Goal: Information Seeking & Learning: Check status

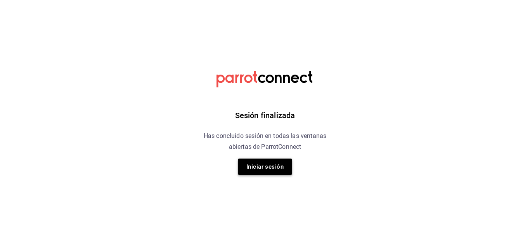
click at [265, 171] on button "Iniciar sesión" at bounding box center [265, 166] width 54 height 16
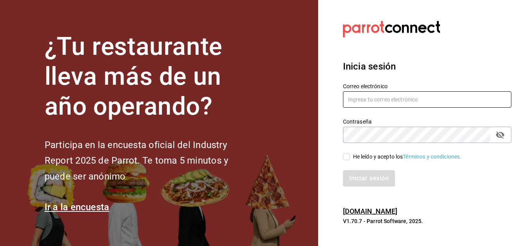
click at [381, 105] on input "text" at bounding box center [427, 99] width 168 height 16
type input "Temakitamonterrey@multiuser.com"
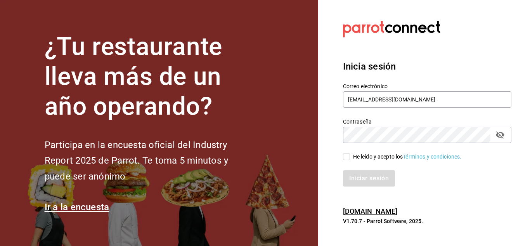
click at [348, 156] on input "He leído y acepto los Términos y condiciones." at bounding box center [346, 156] width 7 height 7
checkbox input "true"
click at [365, 170] on button "Iniciar sesión" at bounding box center [369, 178] width 53 height 16
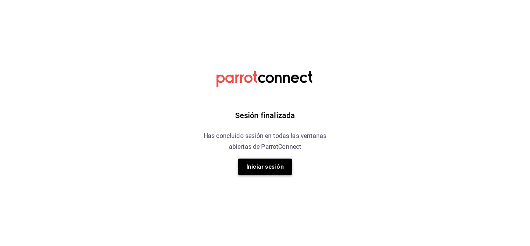
click at [282, 163] on button "Iniciar sesión" at bounding box center [265, 166] width 54 height 16
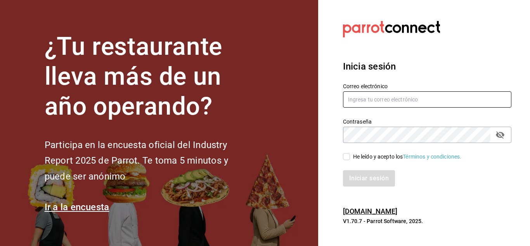
click at [375, 102] on input "text" at bounding box center [427, 99] width 168 height 16
type input "[EMAIL_ADDRESS][DOMAIN_NAME]"
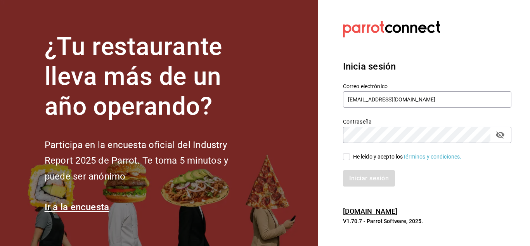
click at [345, 158] on input "He leído y acepto los Términos y condiciones." at bounding box center [346, 156] width 7 height 7
checkbox input "true"
click at [357, 172] on button "Iniciar sesión" at bounding box center [369, 178] width 53 height 16
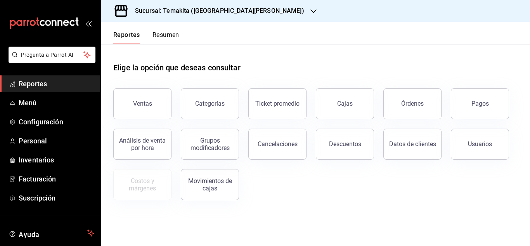
click at [310, 8] on icon "button" at bounding box center [313, 11] width 6 height 6
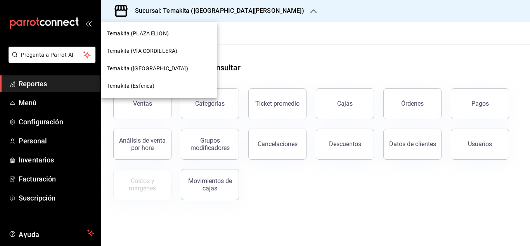
click at [149, 81] on div "Temakita (Esferica)" at bounding box center [159, 85] width 116 height 17
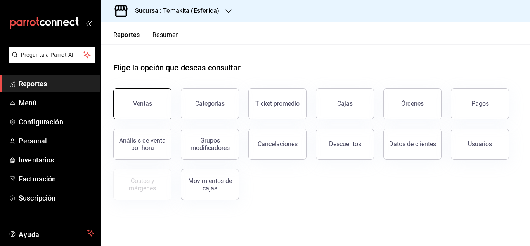
click at [145, 104] on div "Ventas" at bounding box center [142, 103] width 19 height 7
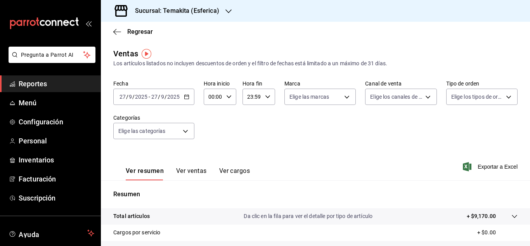
click at [188, 98] on icon "button" at bounding box center [186, 96] width 5 height 5
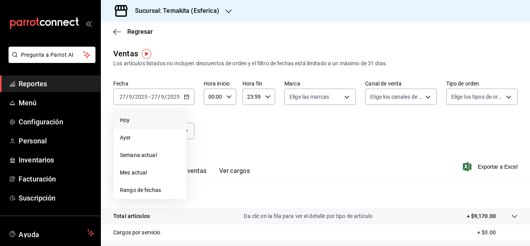
click at [159, 115] on li "Hoy" at bounding box center [150, 119] width 73 height 17
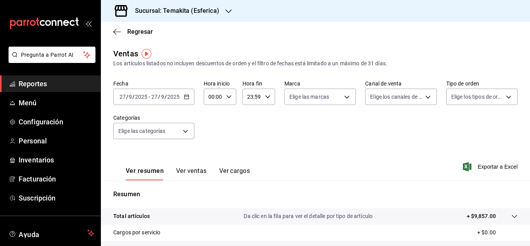
click at [249, 122] on div "Fecha [DATE] [DATE] - [DATE] [DATE] Hora inicio 00:00 Hora inicio Hora fin 23:5…" at bounding box center [315, 114] width 404 height 68
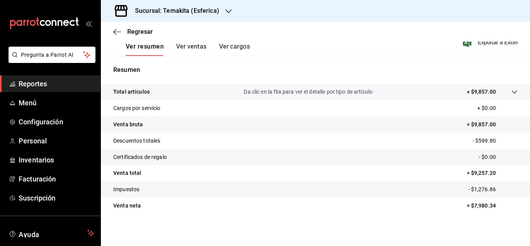
scroll to position [126, 0]
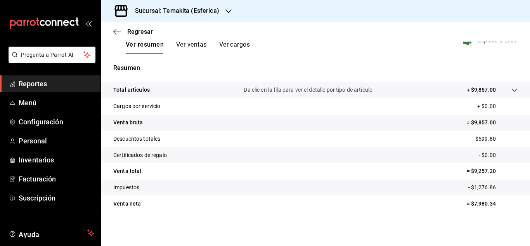
click at [202, 43] on button "Ver ventas" at bounding box center [191, 47] width 31 height 13
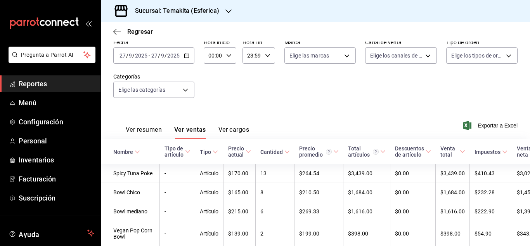
scroll to position [126, 0]
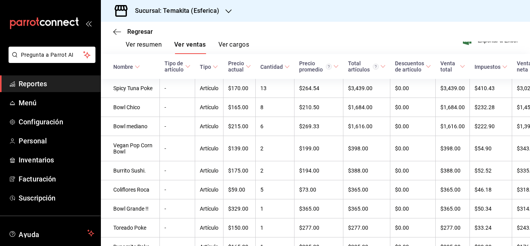
click at [239, 40] on div "Regresar" at bounding box center [315, 32] width 429 height 20
click at [239, 44] on button "Ver cargos" at bounding box center [233, 47] width 31 height 13
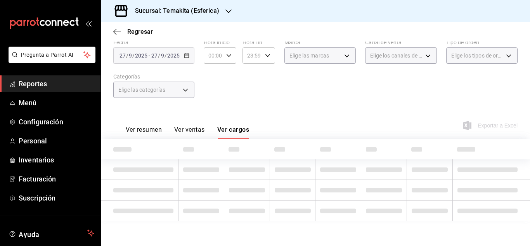
scroll to position [74, 0]
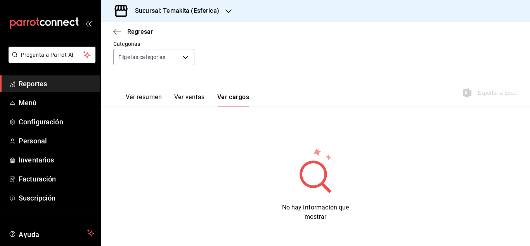
click at [154, 93] on button "Ver resumen" at bounding box center [144, 99] width 36 height 13
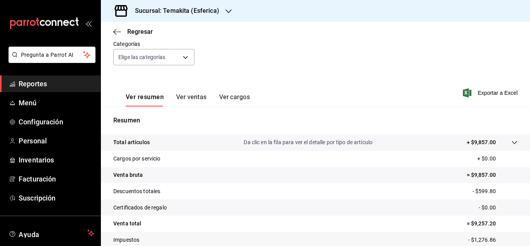
click at [197, 69] on div "Fecha 2025-09-27 27 / 9 / 2025 - 2025-09-27 27 / 9 / 2025 Hora inicio 00:00 Hor…" at bounding box center [315, 40] width 404 height 68
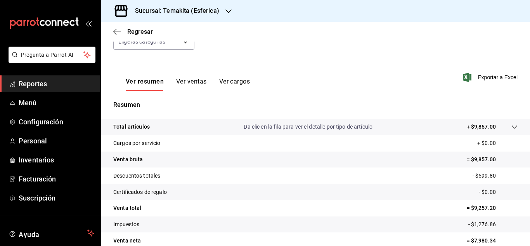
scroll to position [126, 0]
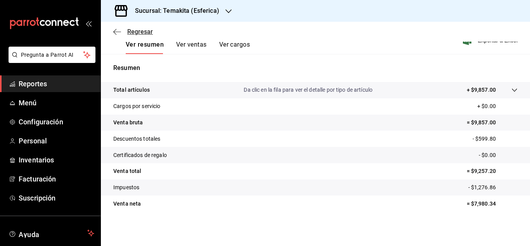
click at [120, 29] on icon "button" at bounding box center [117, 31] width 8 height 7
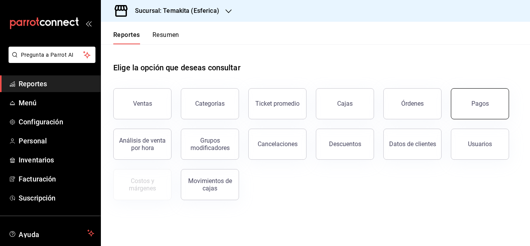
click at [477, 108] on button "Pagos" at bounding box center [480, 103] width 58 height 31
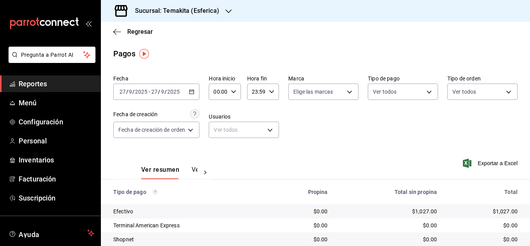
click at [438, 47] on main "Regresar Pagos Fecha 2025-09-27 27 / 9 / 2025 - 2025-09-27 27 / 9 / 2025 Hora i…" at bounding box center [315, 196] width 429 height 348
click at [264, 33] on div "Regresar" at bounding box center [315, 32] width 429 height 20
click at [417, 43] on main "Regresar Pagos Fecha 2025-09-27 27 / 9 / 2025 - 2025-09-27 27 / 9 / 2025 Hora i…" at bounding box center [315, 196] width 429 height 348
